Goal: Navigation & Orientation: Find specific page/section

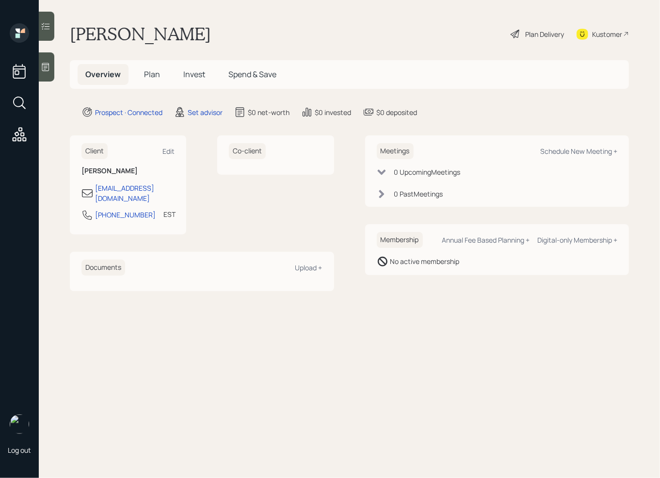
click at [50, 70] on div at bounding box center [47, 66] width 16 height 29
